Goal: Navigation & Orientation: Understand site structure

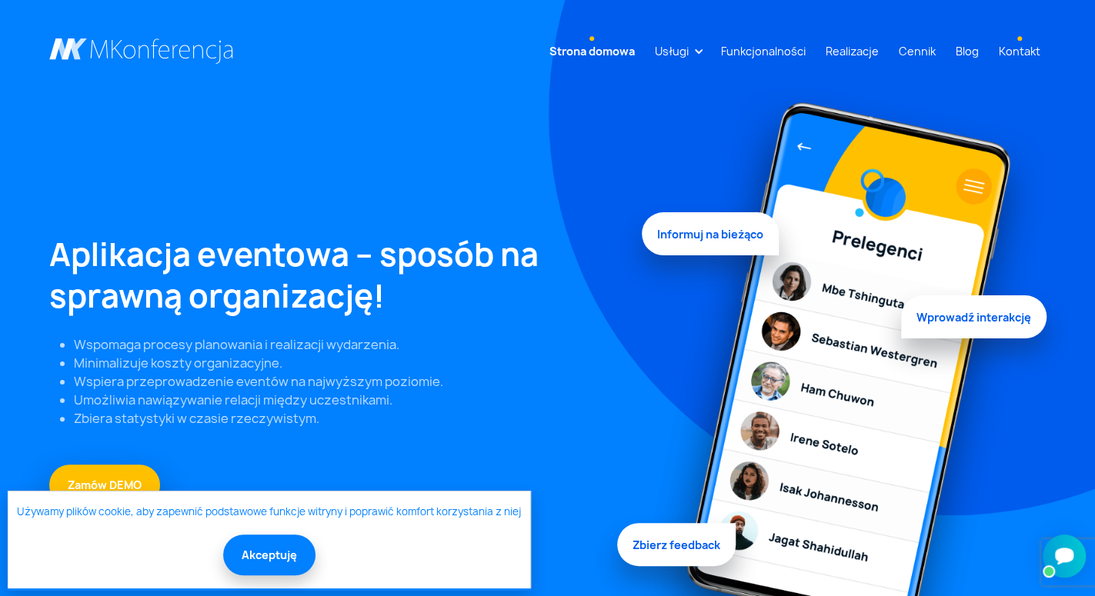
click at [1016, 49] on link "Kontakt" at bounding box center [1019, 51] width 54 height 28
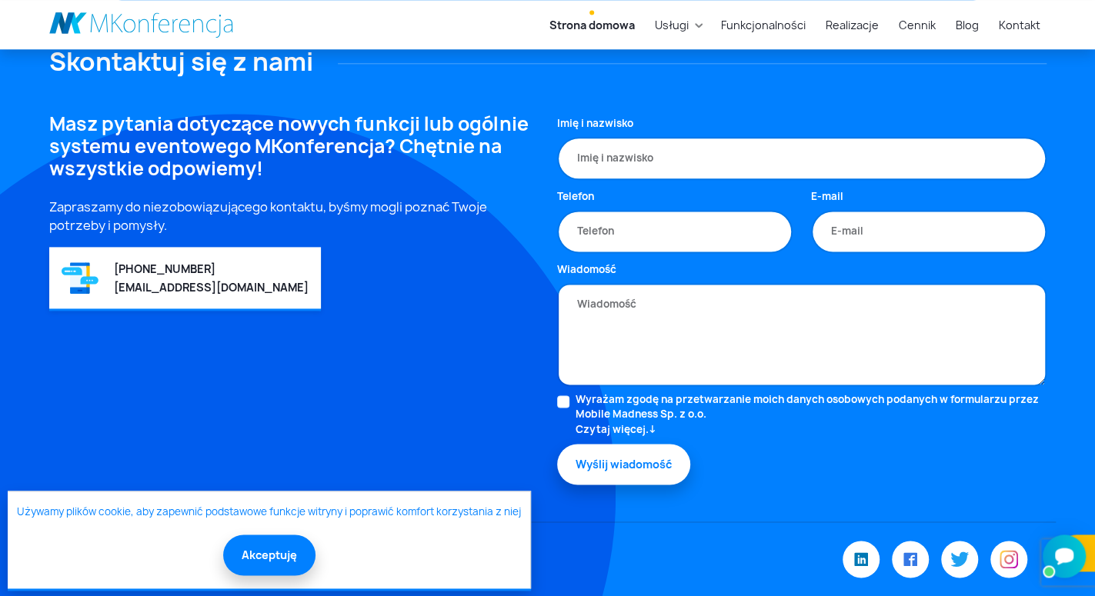
scroll to position [4328, 0]
click at [969, 24] on link "Blog" at bounding box center [966, 25] width 35 height 28
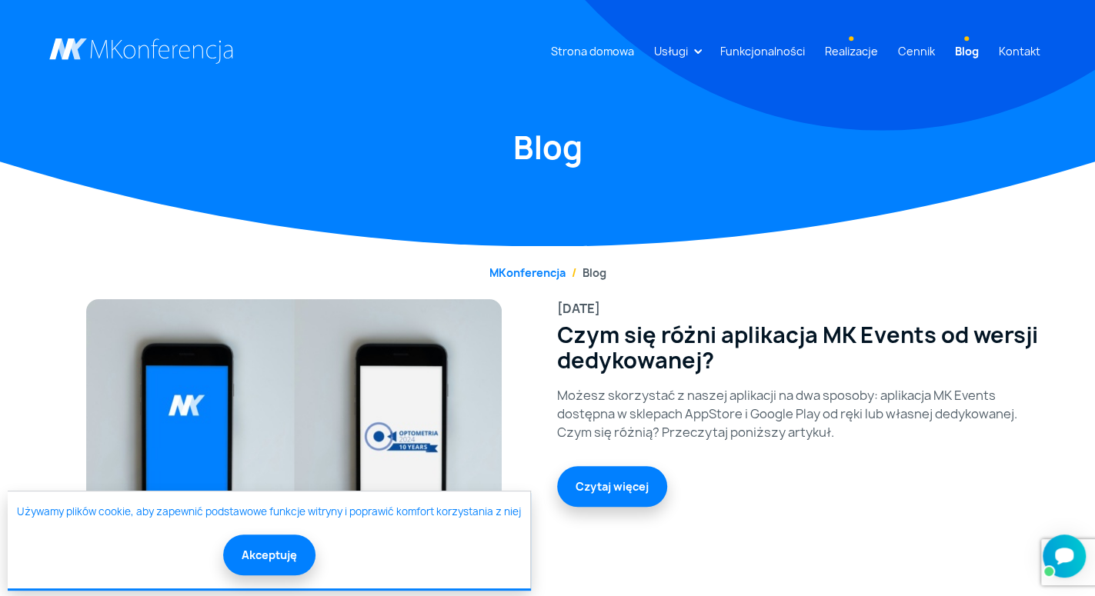
click at [866, 50] on link "Realizacje" at bounding box center [851, 51] width 65 height 28
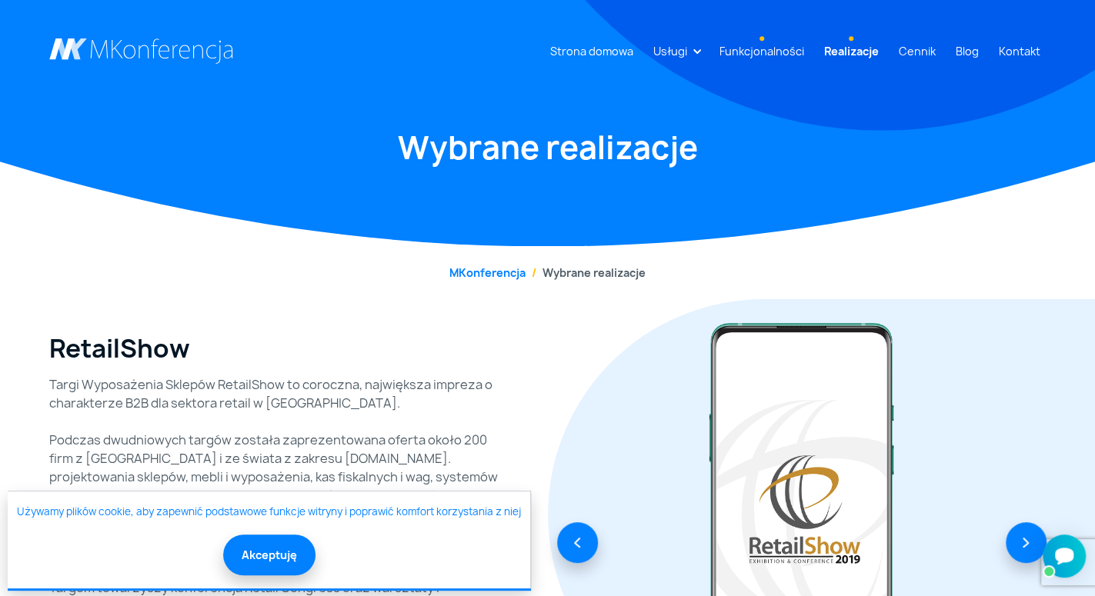
click at [784, 54] on link "Funkcjonalności" at bounding box center [761, 51] width 97 height 28
